Goal: Transaction & Acquisition: Purchase product/service

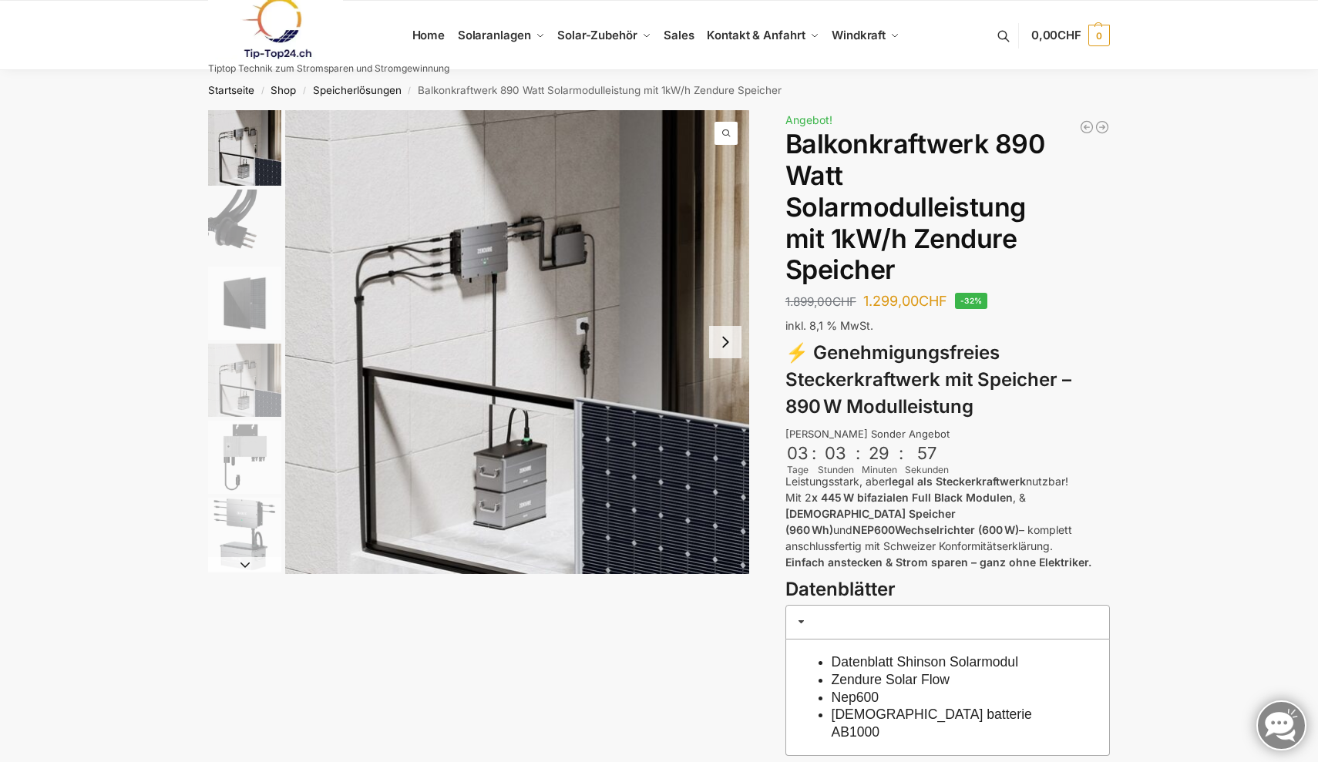
click at [253, 227] on img "2 / 6" at bounding box center [244, 226] width 73 height 73
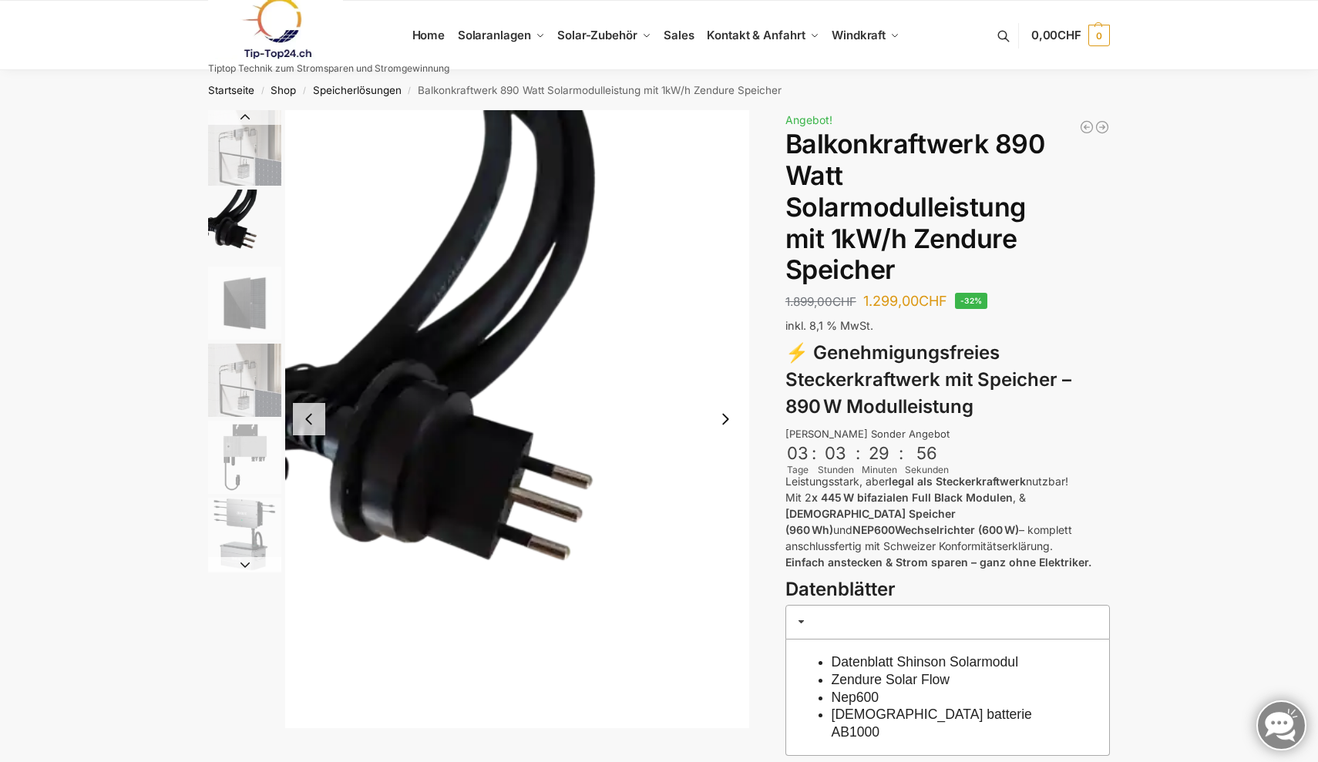
click at [239, 304] on img "3 / 6" at bounding box center [244, 303] width 73 height 73
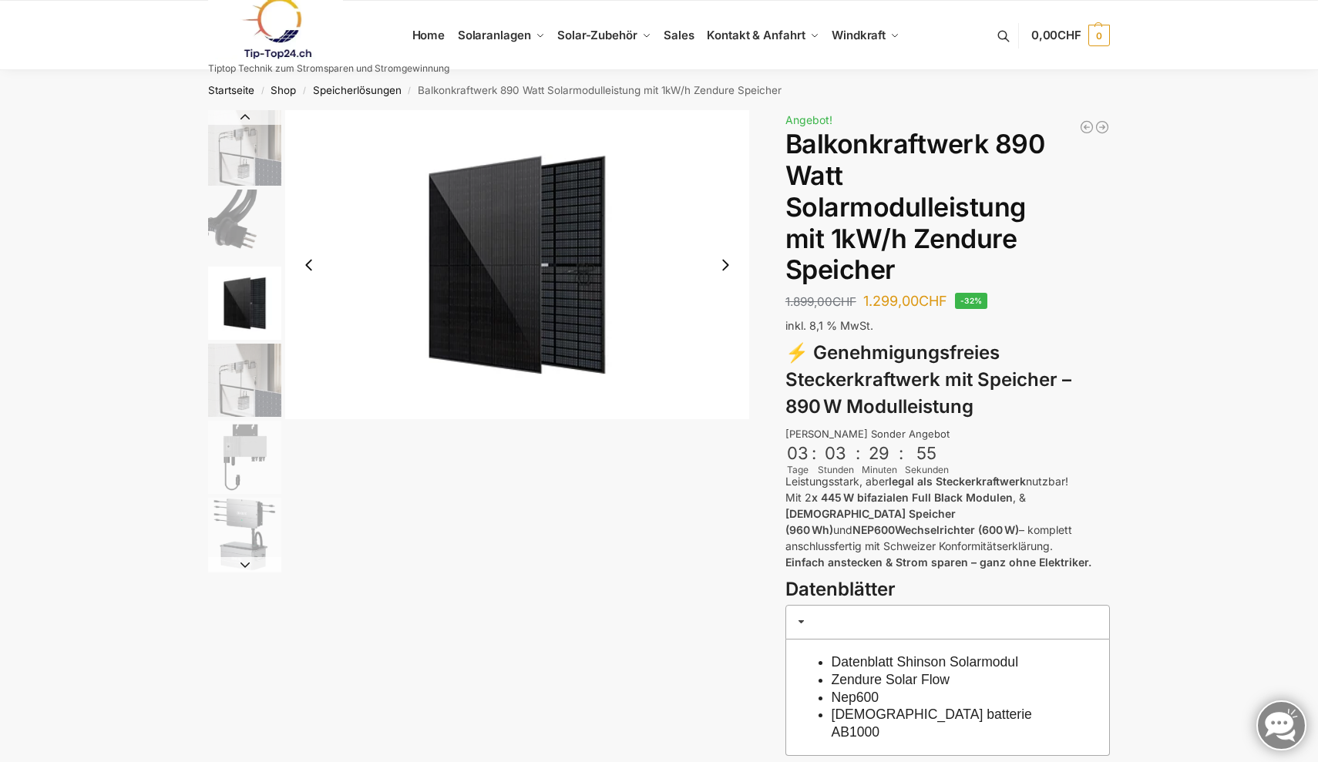
click at [244, 371] on img "4 / 6" at bounding box center [244, 380] width 73 height 73
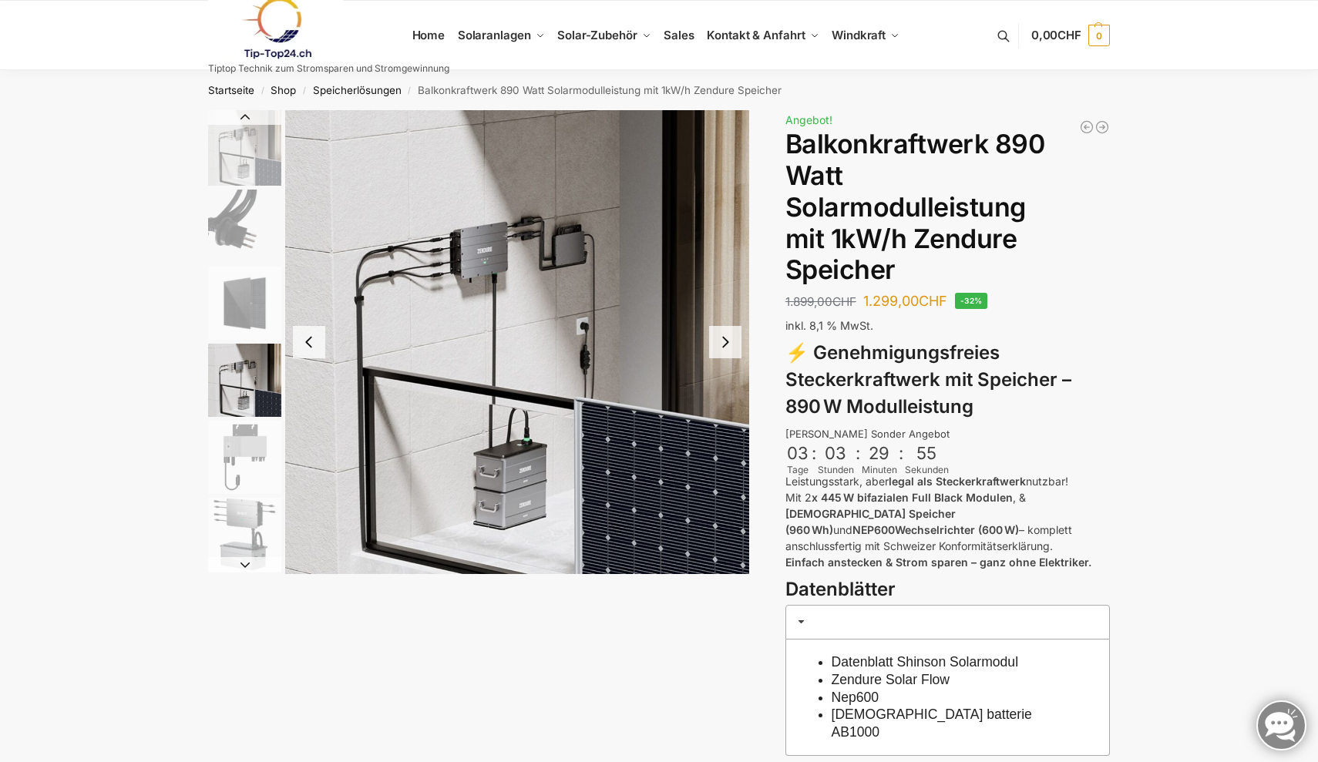
click at [244, 428] on img "5 / 6" at bounding box center [244, 457] width 73 height 73
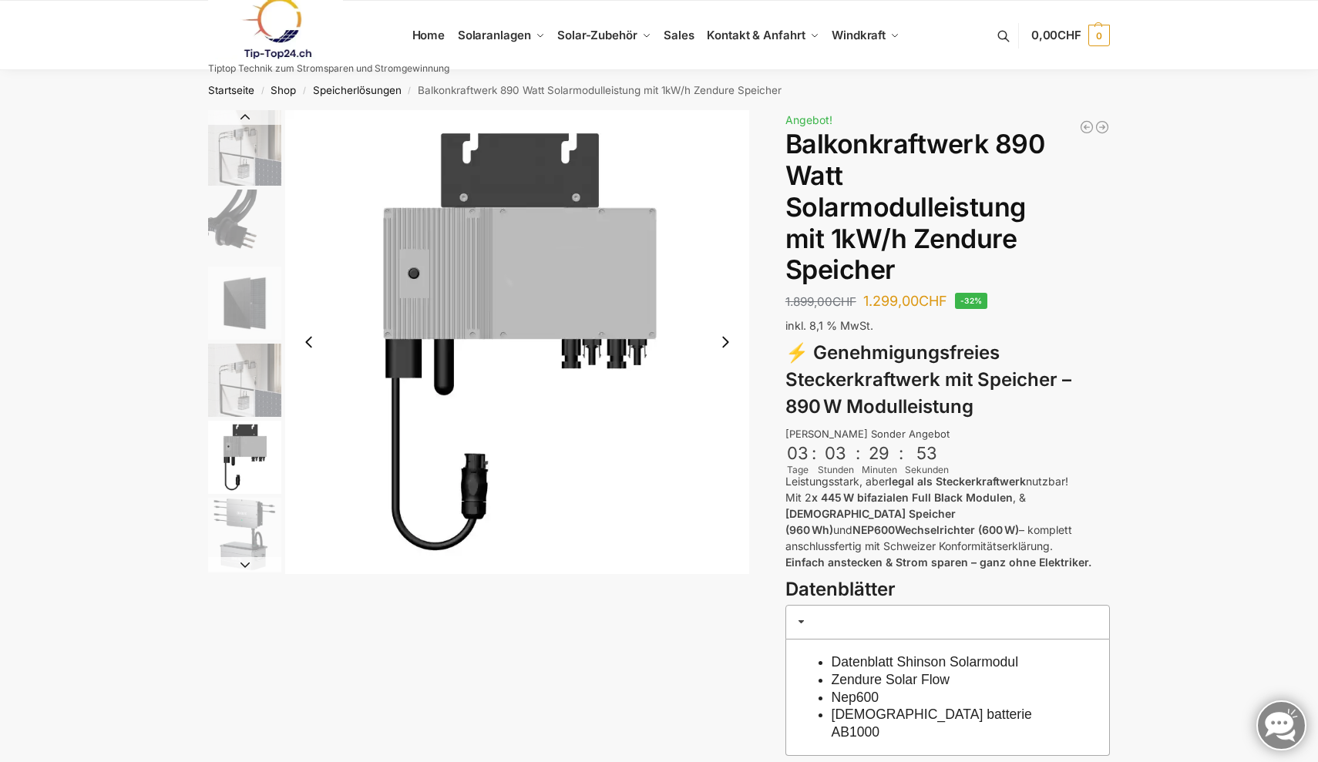
click at [227, 477] on img "5 / 6" at bounding box center [244, 457] width 73 height 73
click at [233, 519] on img "6 / 6" at bounding box center [244, 534] width 73 height 73
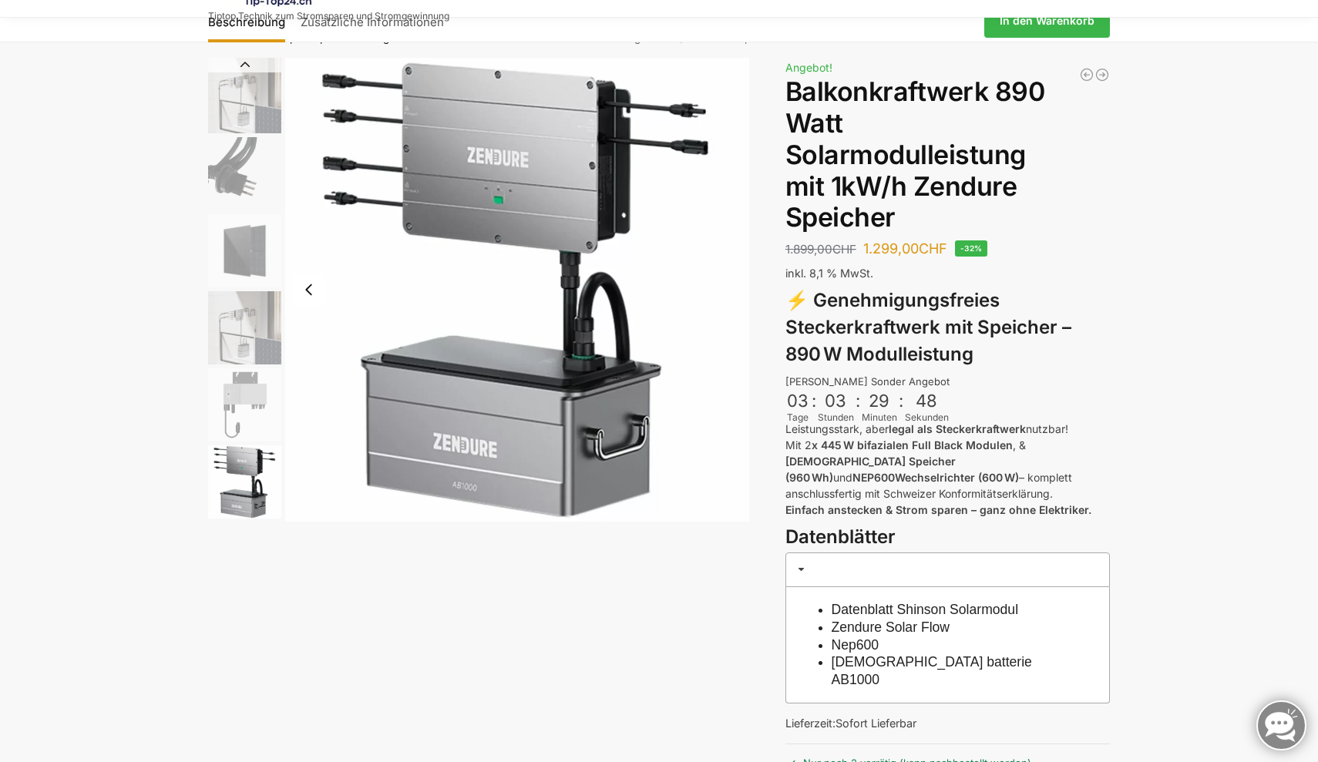
scroll to position [32, 0]
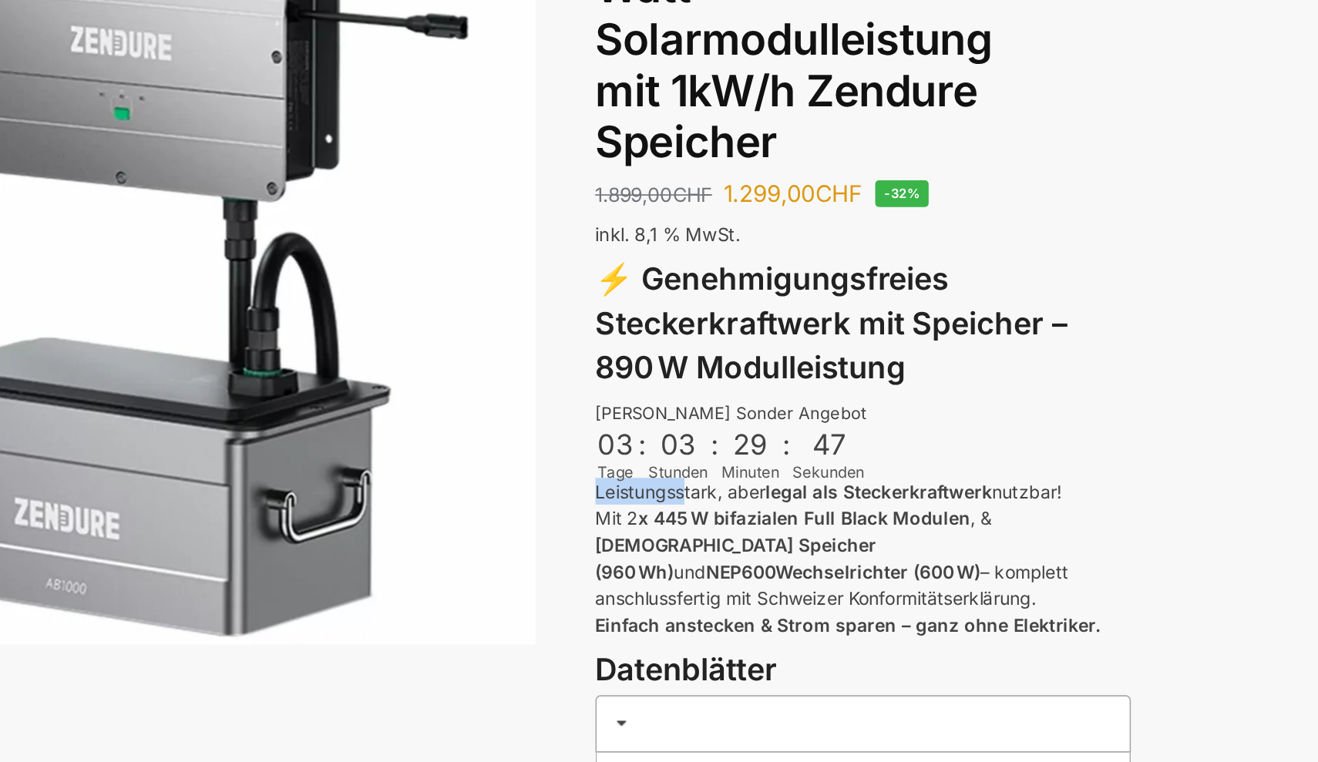
drag, startPoint x: 413, startPoint y: 295, endPoint x: 593, endPoint y: 287, distance: 180.5
click at [785, 442] on p "Leistungsstark, aber legal als Steckerkraftwerk nutzbar! Mit 2 x 445 W bifazial…" at bounding box center [947, 490] width 324 height 97
click at [889, 443] on strong "legal als Steckerkraftwerk" at bounding box center [957, 449] width 137 height 13
drag, startPoint x: 533, startPoint y: 289, endPoint x: 690, endPoint y: 289, distance: 157.2
click at [785, 442] on p "Leistungsstark, aber legal als Steckerkraftwerk nutzbar! Mit 2 x 445 W bifazial…" at bounding box center [947, 490] width 324 height 97
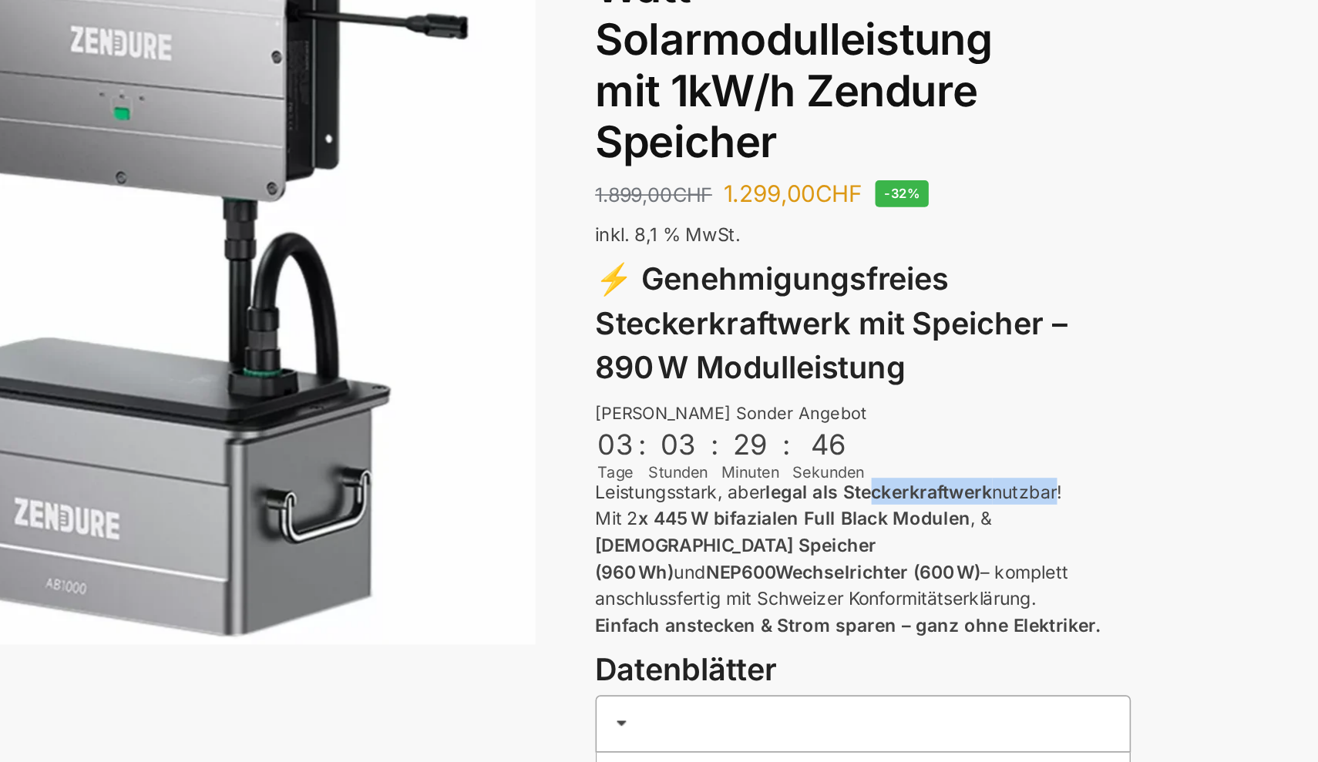
click at [690, 289] on div "Beschreibung Zusätzliche Informationen 1.899,00 CHF Ursprünglicher Preis war: 1…" at bounding box center [659, 521] width 966 height 885
drag, startPoint x: 413, startPoint y: 308, endPoint x: 580, endPoint y: 308, distance: 167.2
click at [811, 459] on strong "x 445 W bifazialen Full Black Modulen" at bounding box center [911, 465] width 201 height 13
drag, startPoint x: 439, startPoint y: 311, endPoint x: 589, endPoint y: 310, distance: 149.5
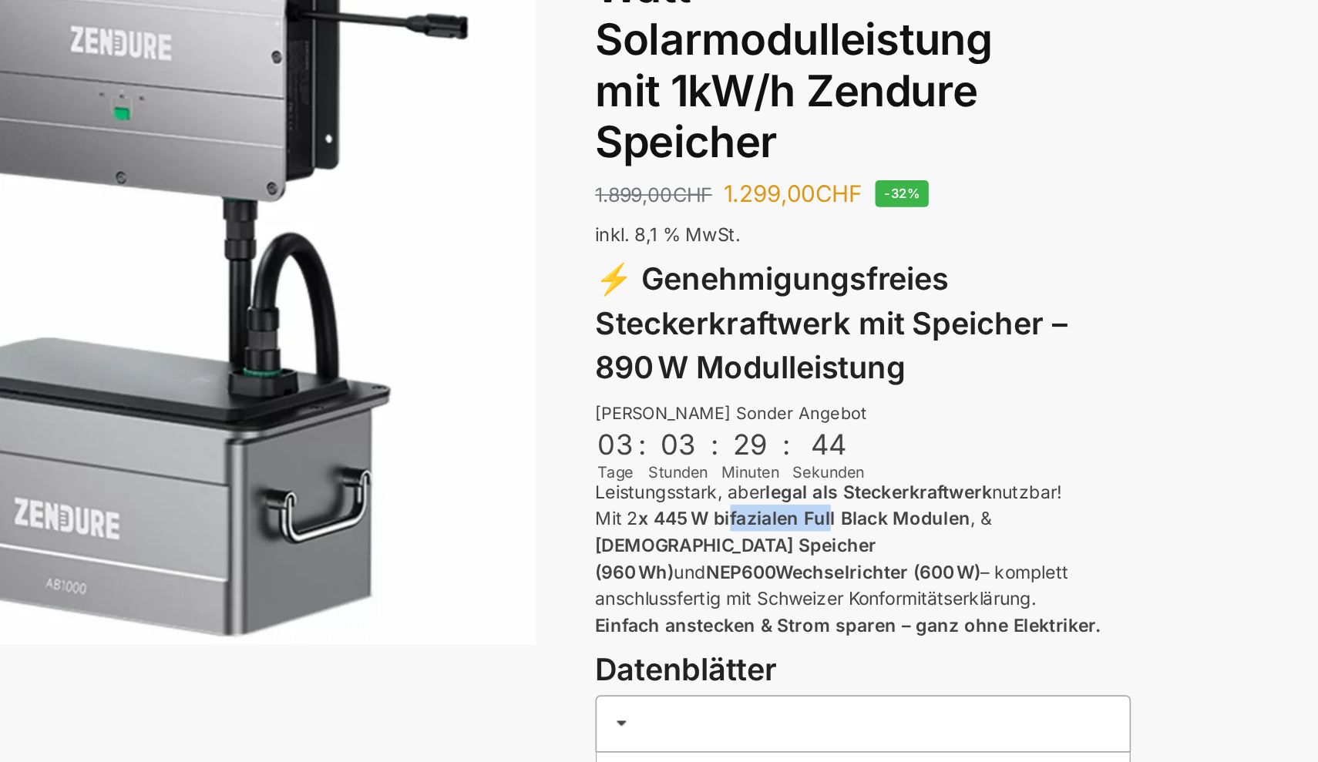
click at [785, 442] on p "Leistungsstark, aber legal als Steckerkraftwerk nutzbar! Mit 2 x 445 W bifazial…" at bounding box center [947, 490] width 324 height 97
